Goal: Transaction & Acquisition: Purchase product/service

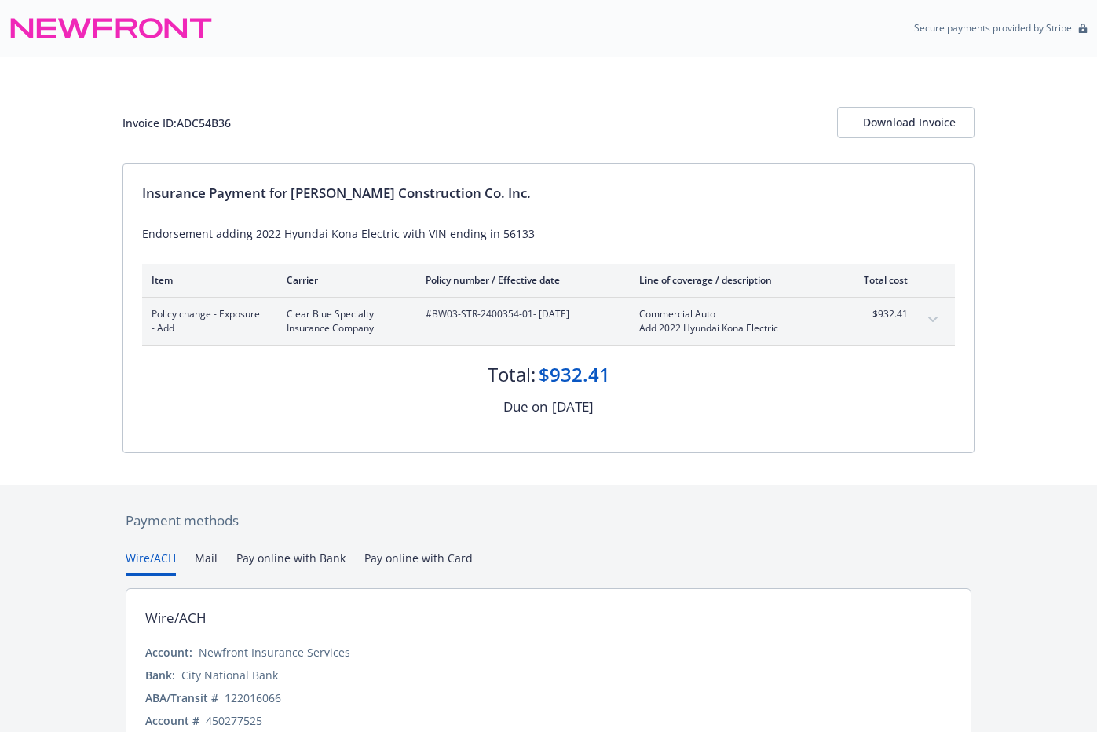
click at [389, 552] on button "Pay online with Card" at bounding box center [418, 563] width 108 height 26
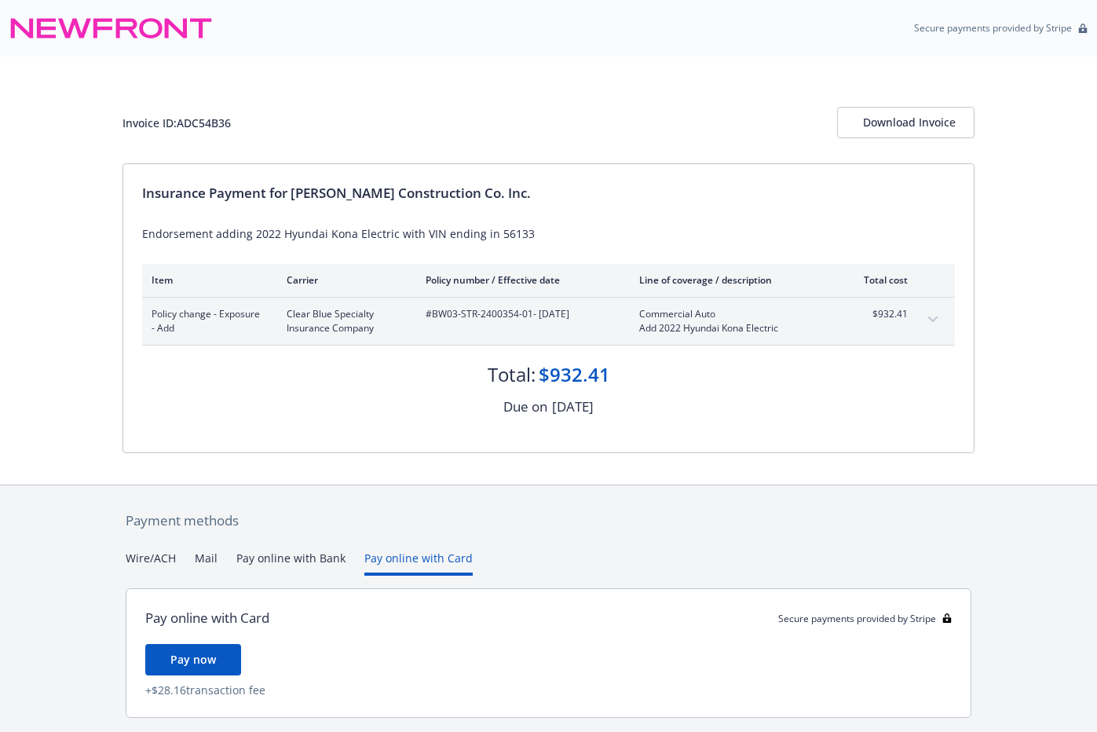
click at [208, 649] on button "Pay now" at bounding box center [193, 659] width 96 height 31
